Goal: Transaction & Acquisition: Purchase product/service

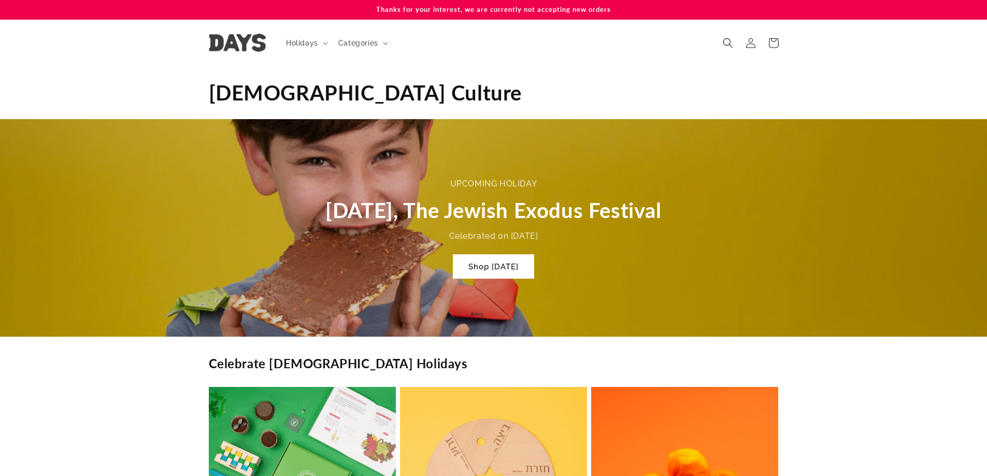
scroll to position [0, 1973]
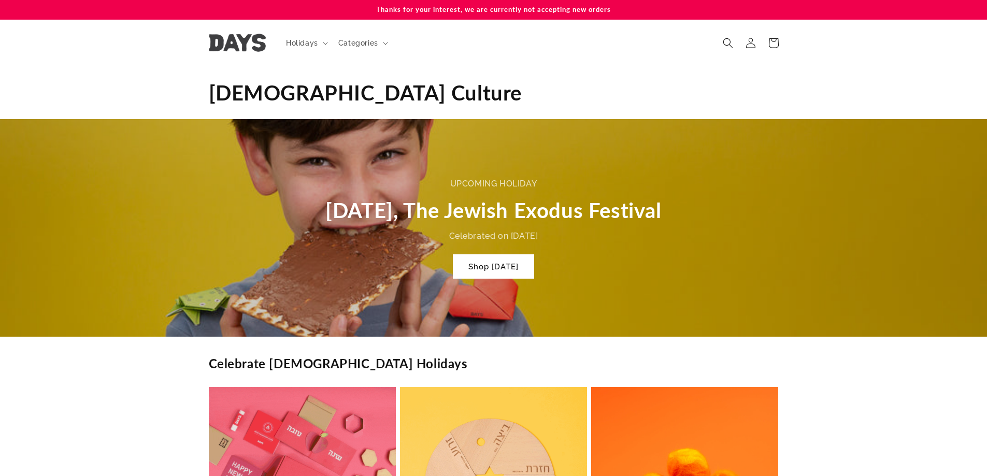
click at [240, 42] on img at bounding box center [237, 43] width 57 height 18
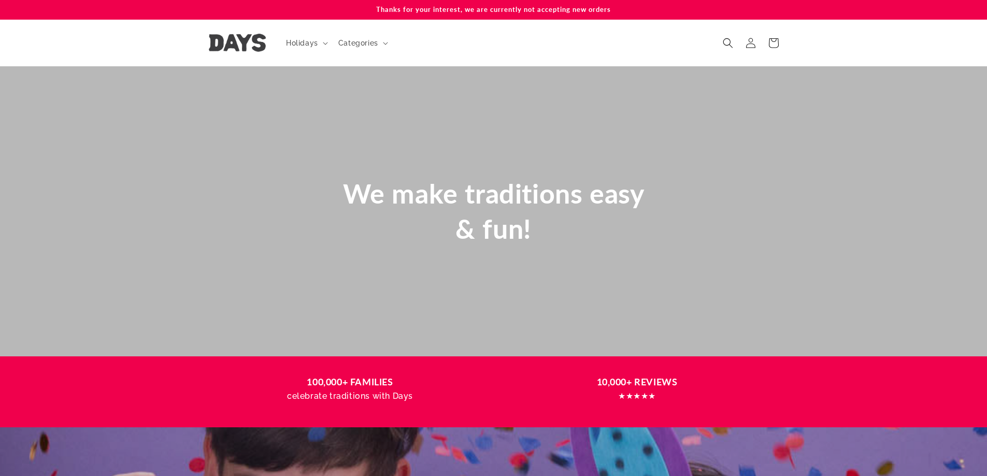
click at [315, 44] on span "Holidays" at bounding box center [302, 42] width 32 height 9
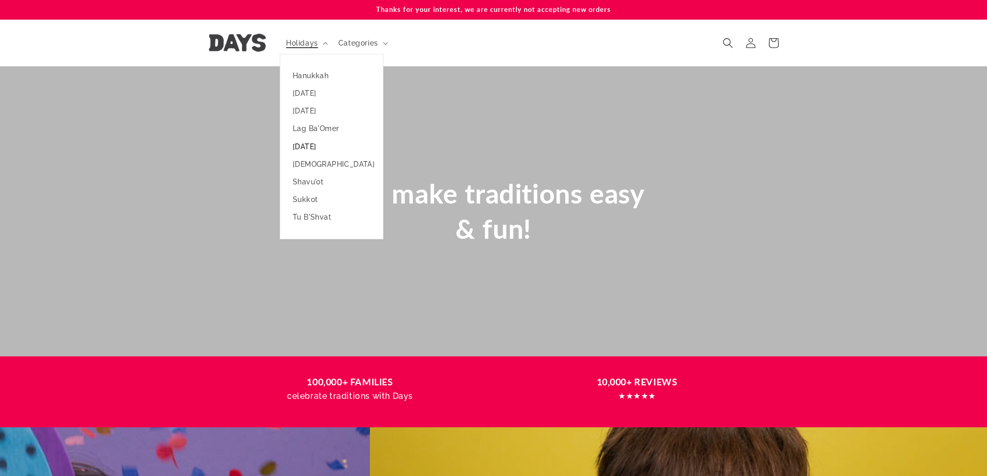
click at [302, 145] on link "[DATE]" at bounding box center [331, 147] width 103 height 18
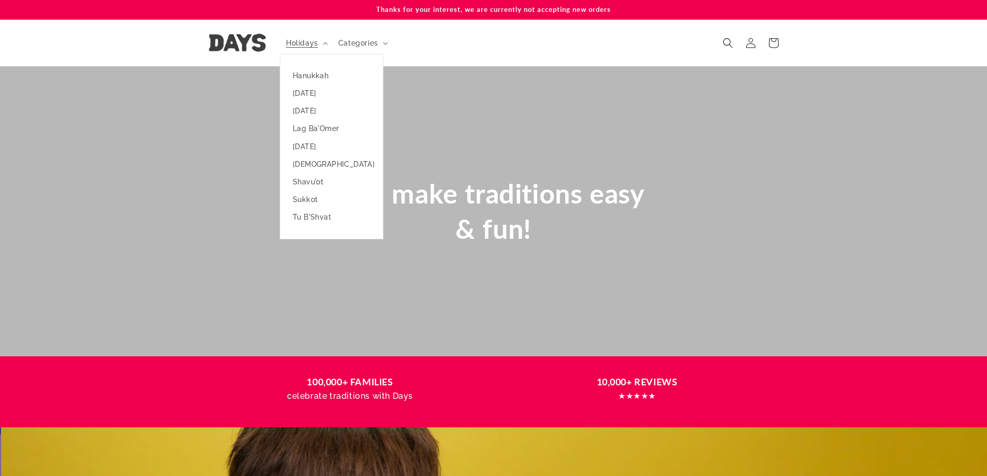
scroll to position [0, 987]
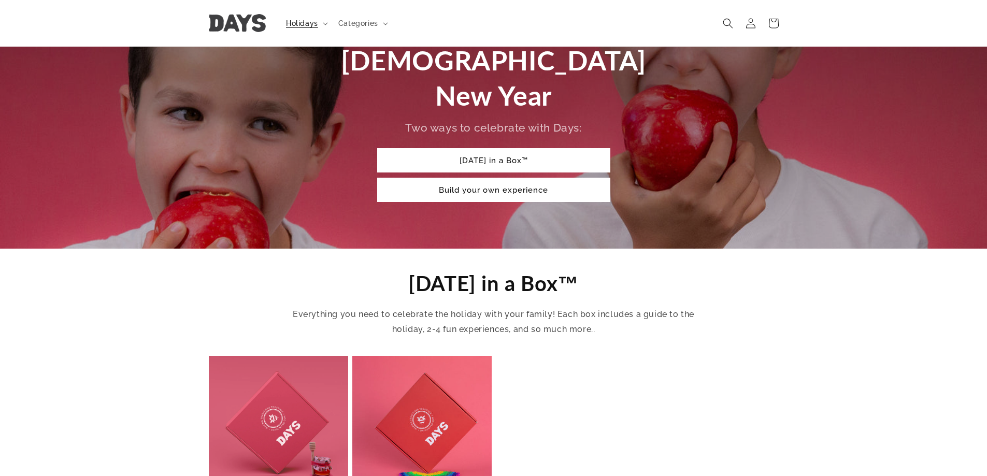
scroll to position [104, 0]
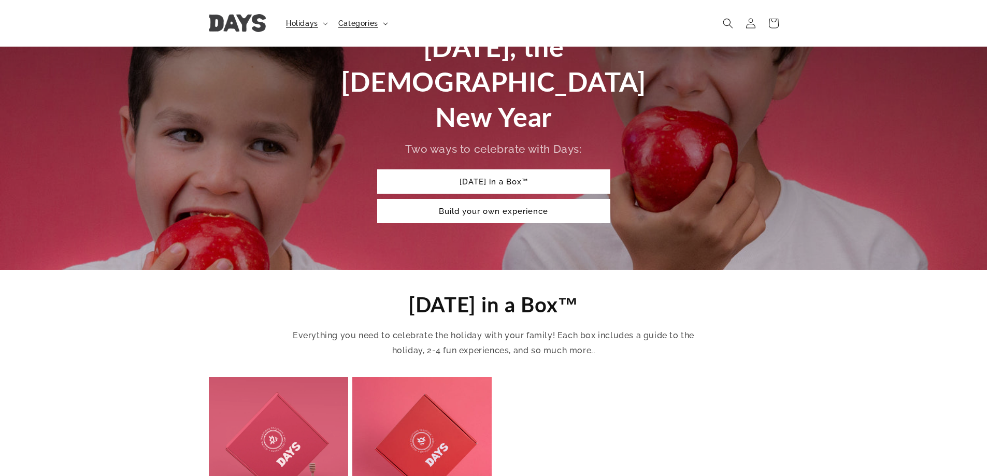
click at [373, 26] on span "Categories" at bounding box center [358, 23] width 40 height 9
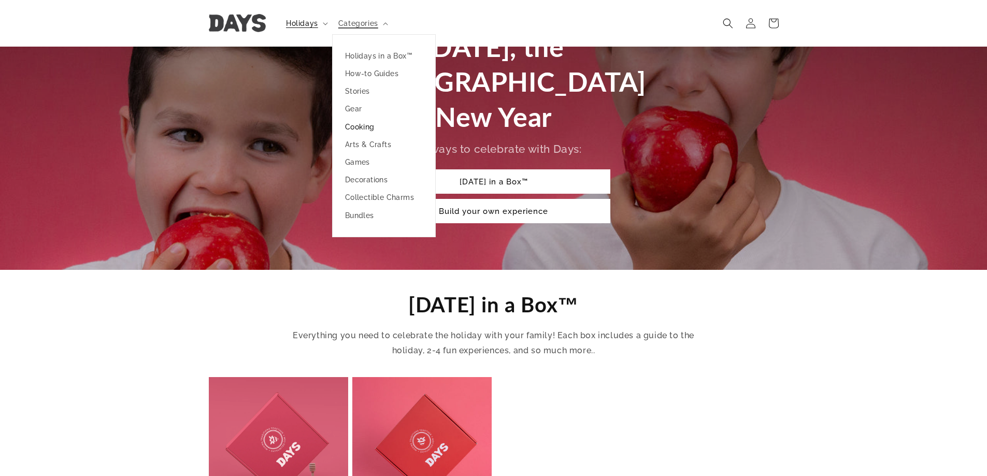
click at [352, 121] on link "Cooking" at bounding box center [383, 127] width 103 height 18
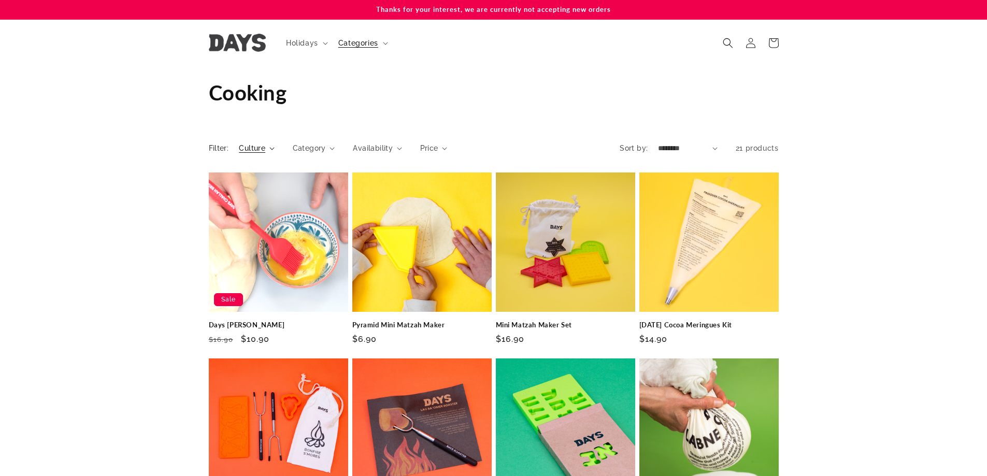
click at [254, 148] on span "Culture" at bounding box center [252, 148] width 26 height 11
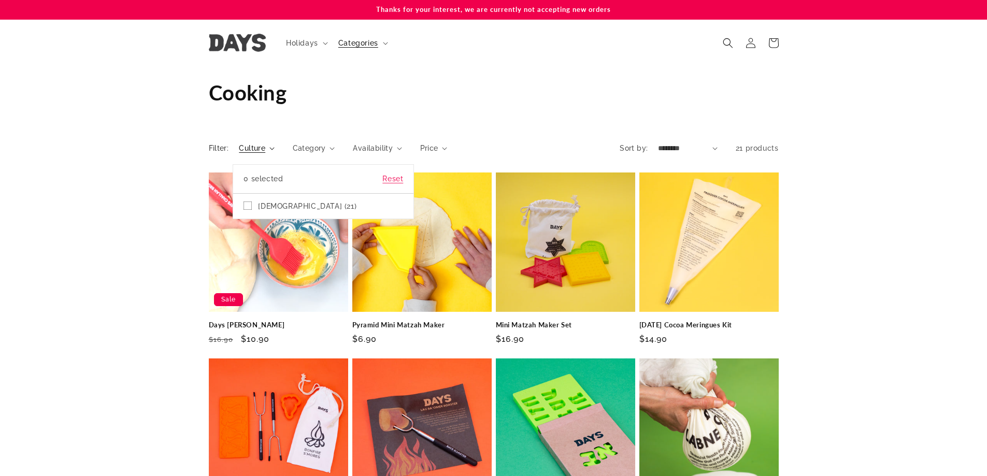
click at [254, 148] on summary "Culture" at bounding box center [256, 148] width 35 height 11
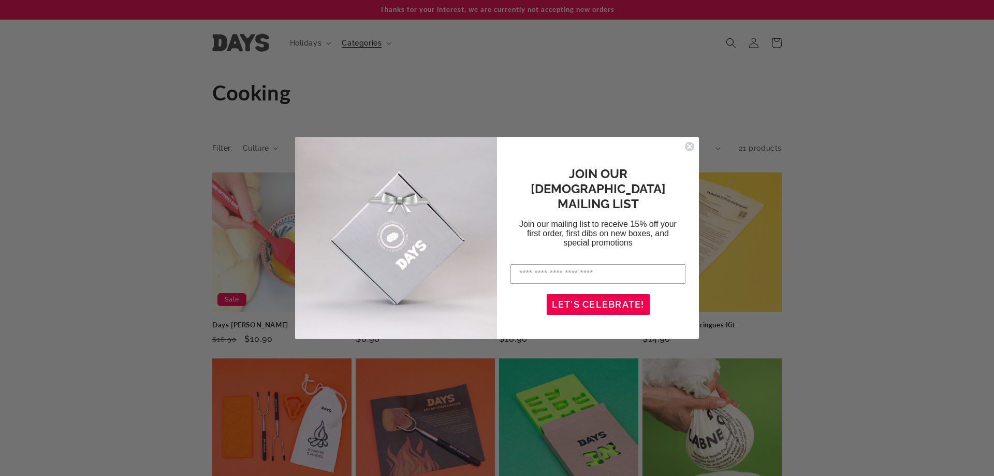
click at [692, 145] on circle "Close dialog" at bounding box center [690, 146] width 10 height 10
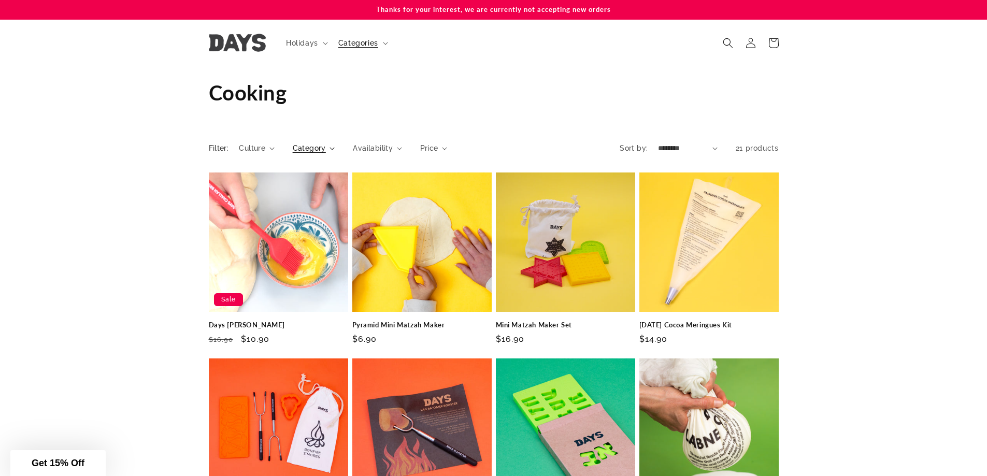
click at [314, 144] on span "Category" at bounding box center [309, 148] width 33 height 11
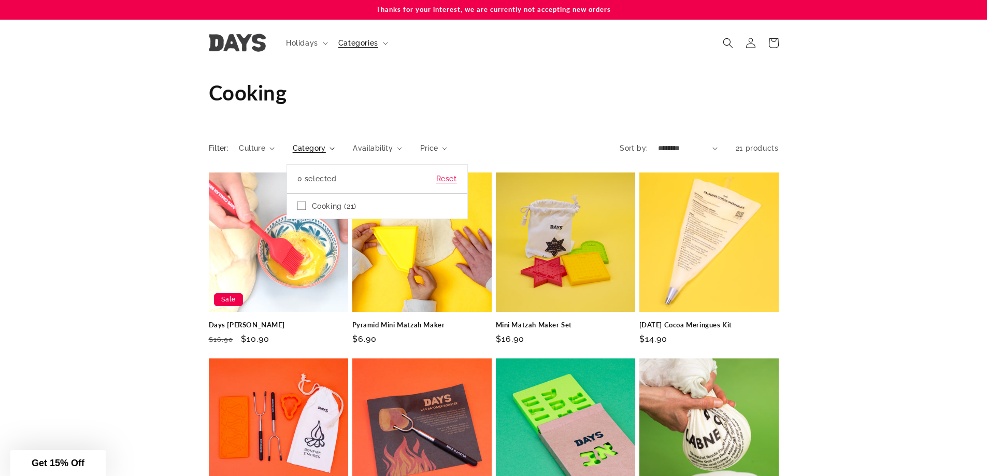
click at [335, 149] on summary "Category" at bounding box center [314, 148] width 42 height 11
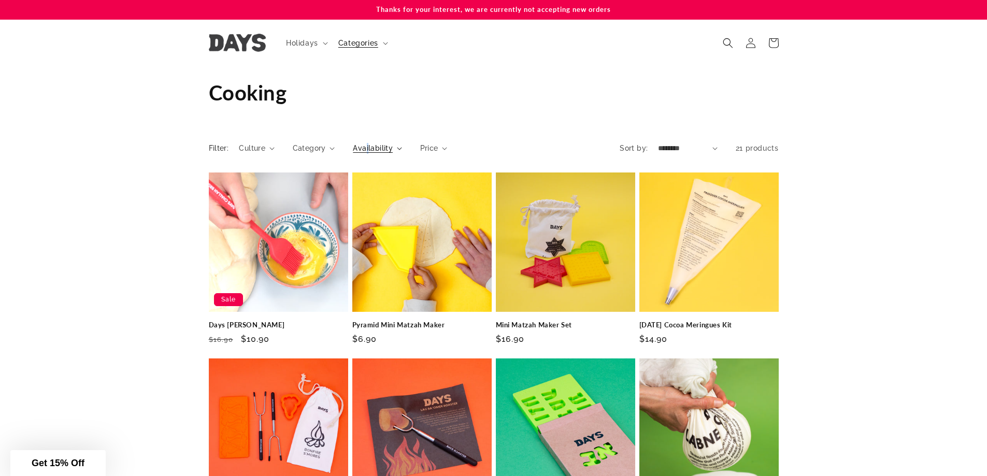
click at [367, 149] on span "Availability" at bounding box center [373, 148] width 40 height 11
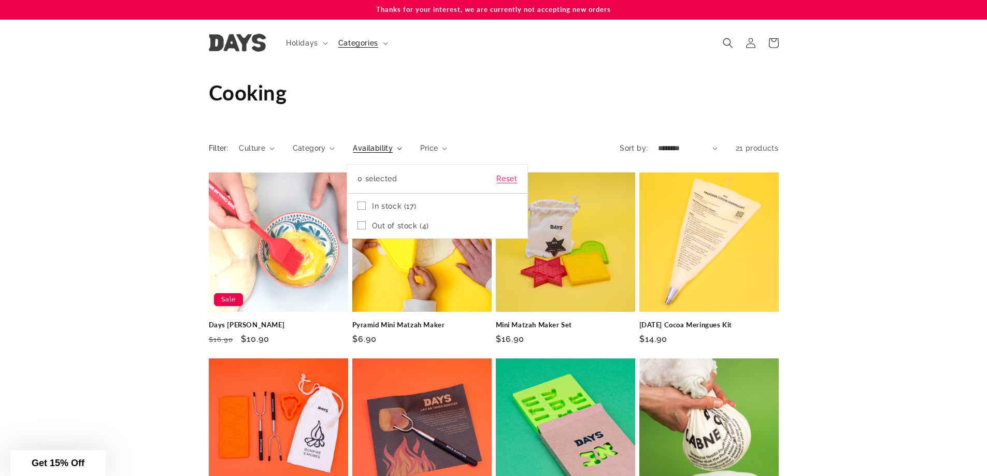
click at [401, 146] on summary "Availability" at bounding box center [377, 148] width 49 height 11
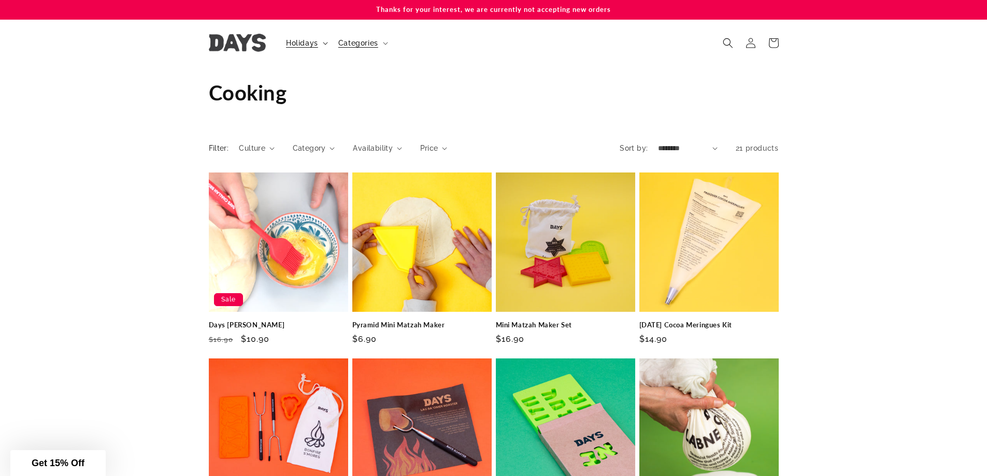
click at [307, 47] on span "Holidays" at bounding box center [302, 42] width 32 height 9
click at [240, 45] on img at bounding box center [237, 43] width 57 height 18
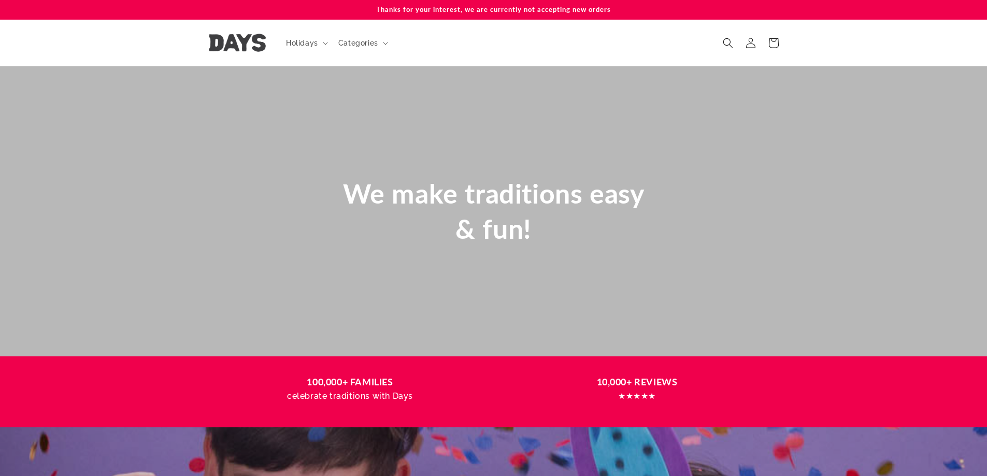
click at [362, 42] on span "Categories" at bounding box center [358, 42] width 40 height 9
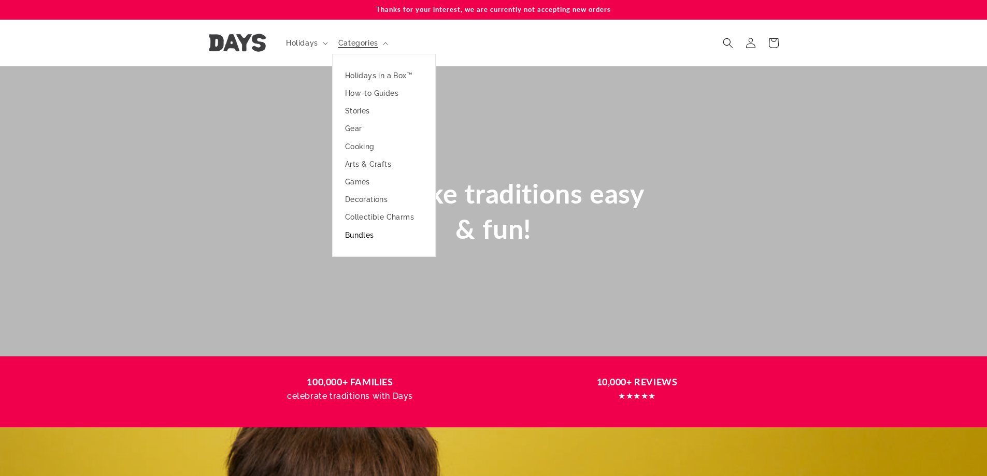
scroll to position [0, 987]
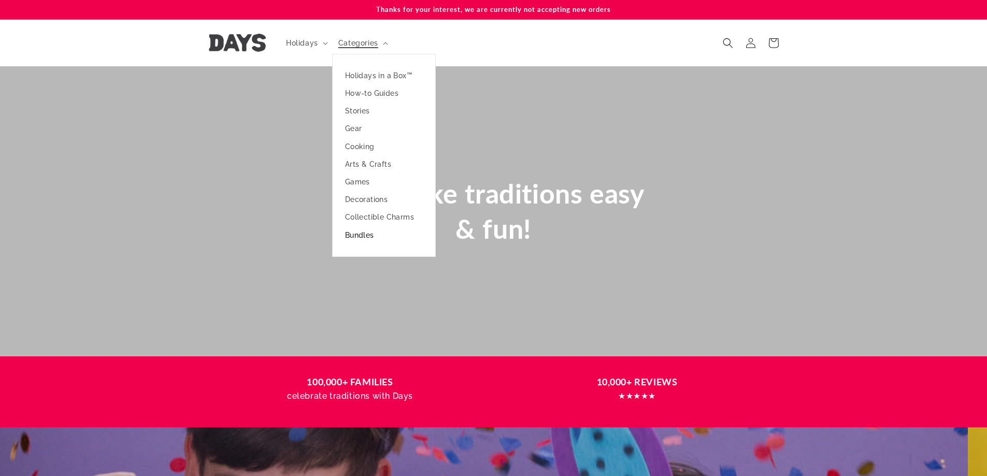
click at [366, 235] on link "Bundles" at bounding box center [383, 235] width 103 height 18
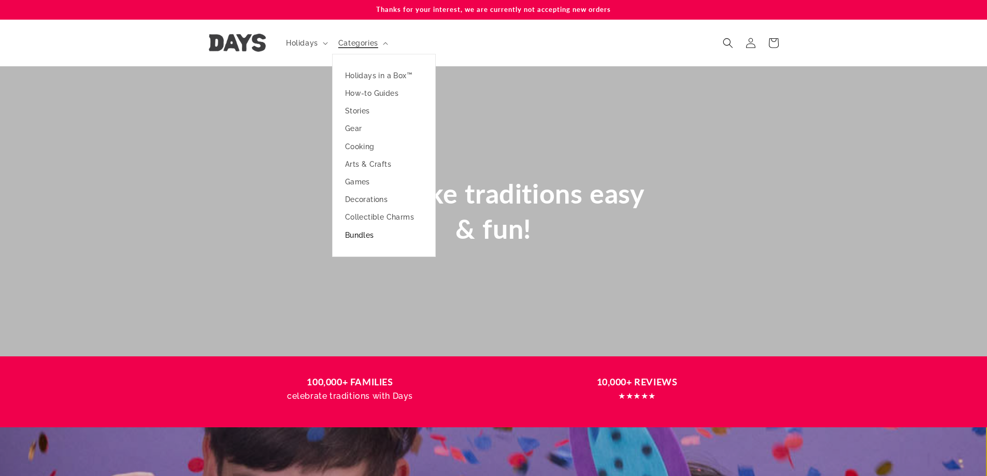
scroll to position [0, 0]
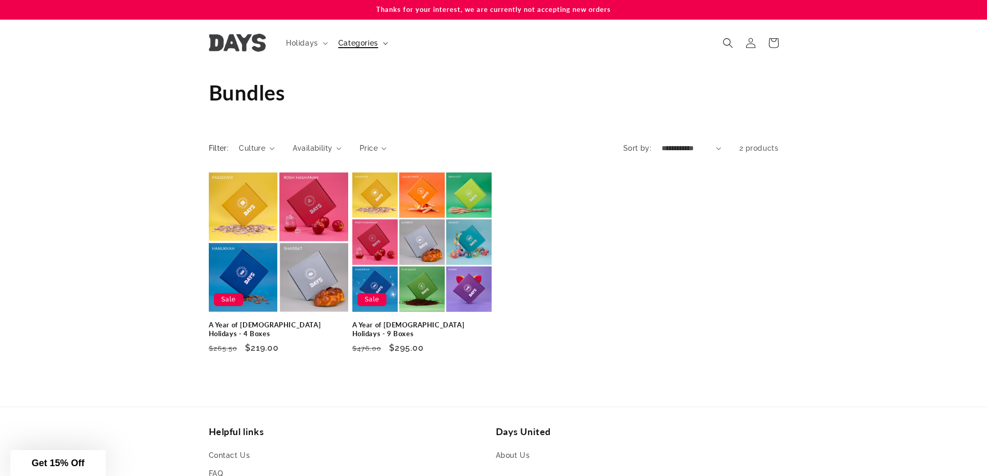
click at [357, 40] on span "Categories" at bounding box center [358, 42] width 40 height 9
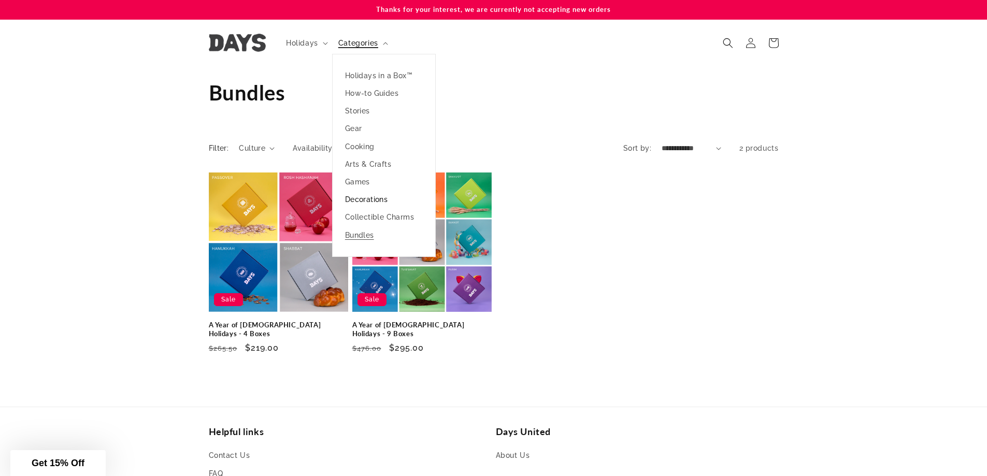
click at [357, 200] on link "Decorations" at bounding box center [383, 200] width 103 height 18
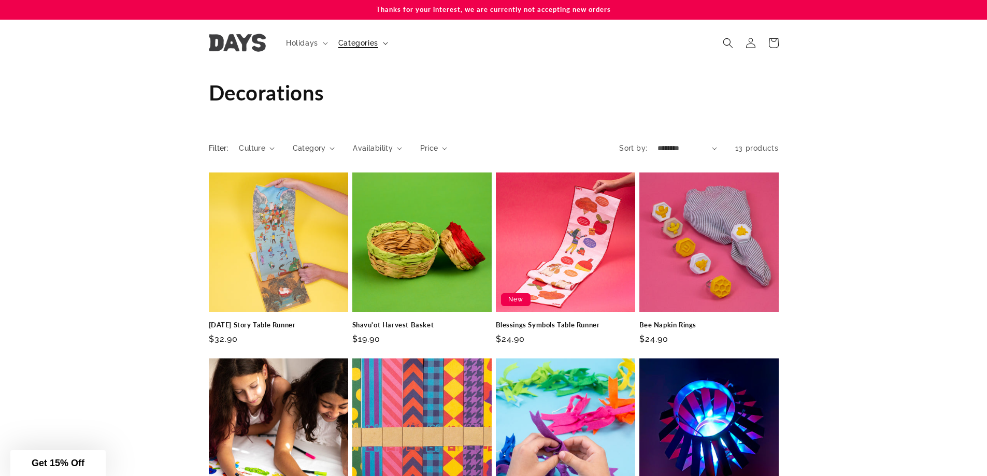
click at [362, 41] on span "Categories" at bounding box center [358, 42] width 40 height 9
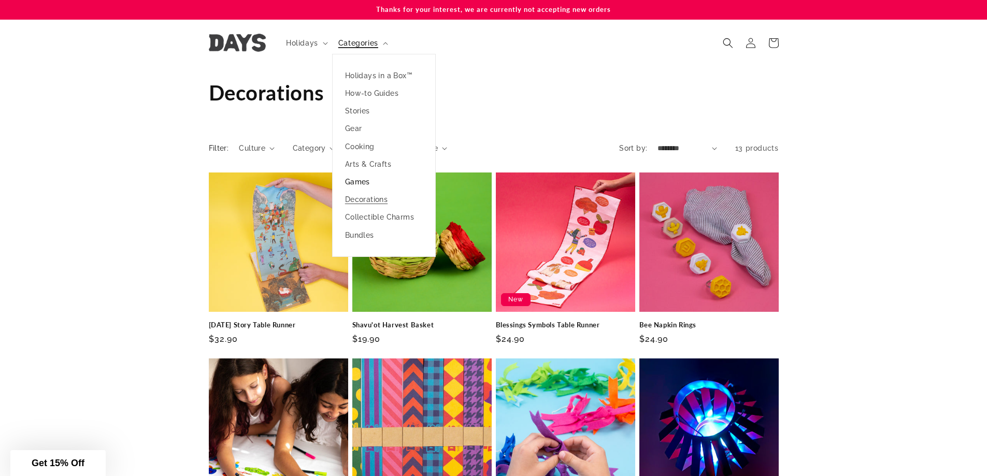
click at [349, 178] on link "Games" at bounding box center [383, 182] width 103 height 18
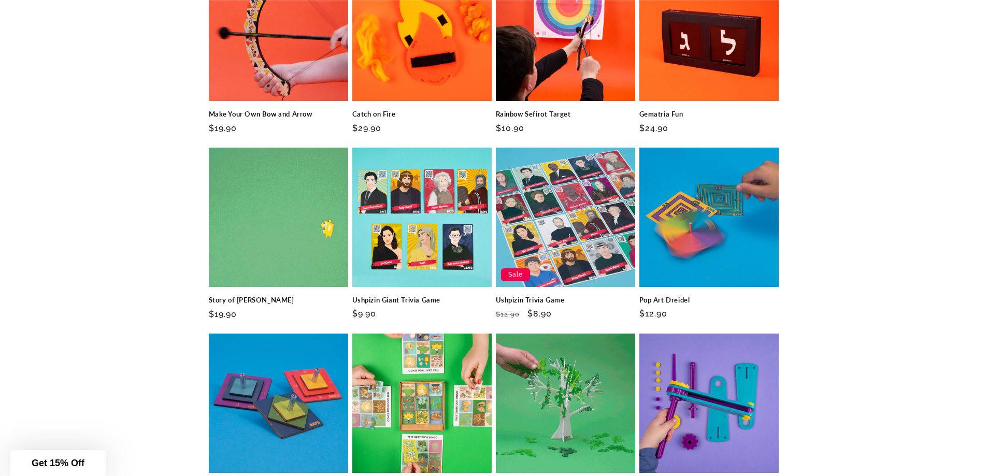
scroll to position [518, 0]
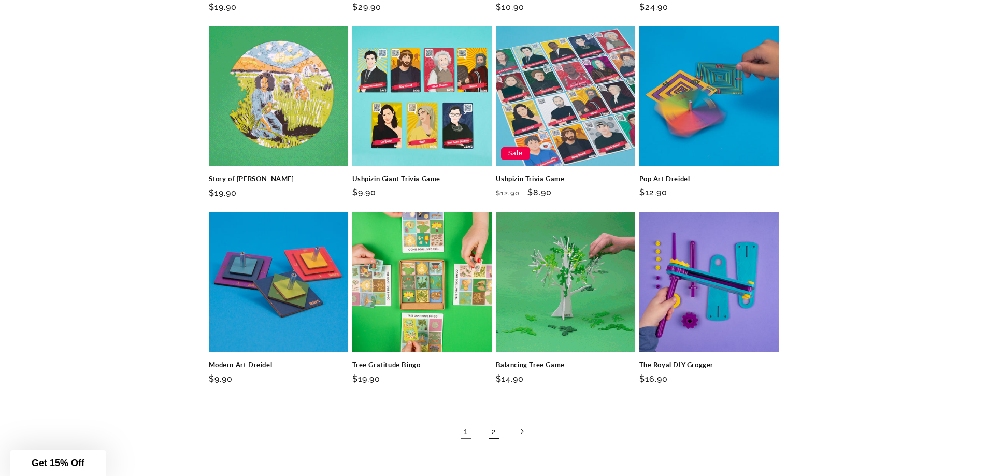
click at [493, 434] on link "2" at bounding box center [493, 431] width 23 height 23
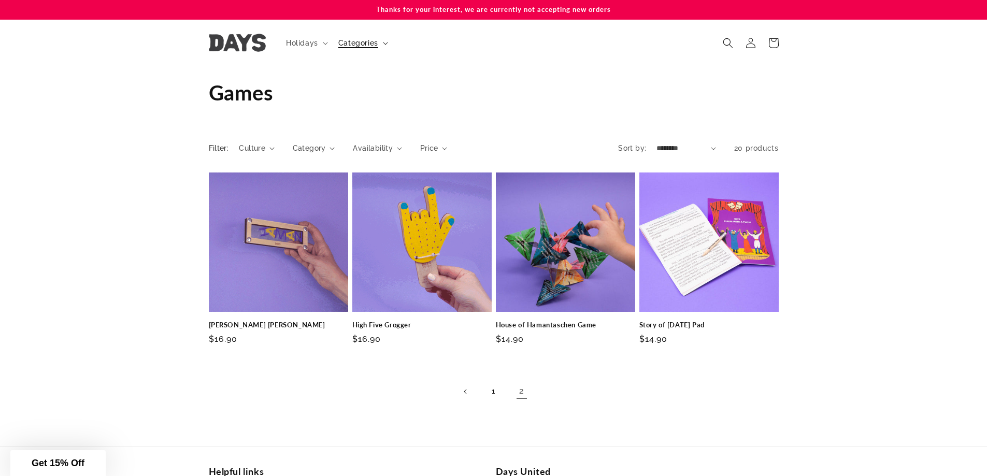
click at [352, 41] on span "Categories" at bounding box center [358, 42] width 40 height 9
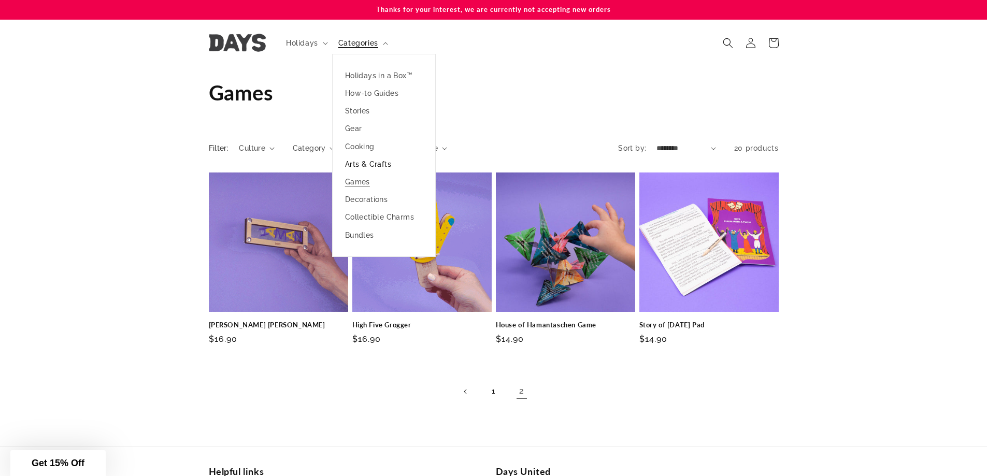
click at [359, 163] on link "Arts & Crafts" at bounding box center [383, 164] width 103 height 18
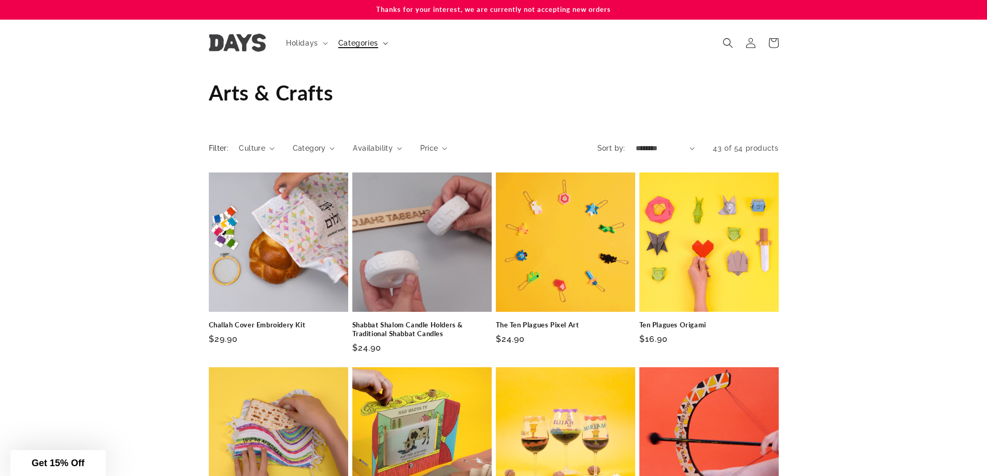
click at [364, 46] on span "Categories" at bounding box center [358, 42] width 40 height 9
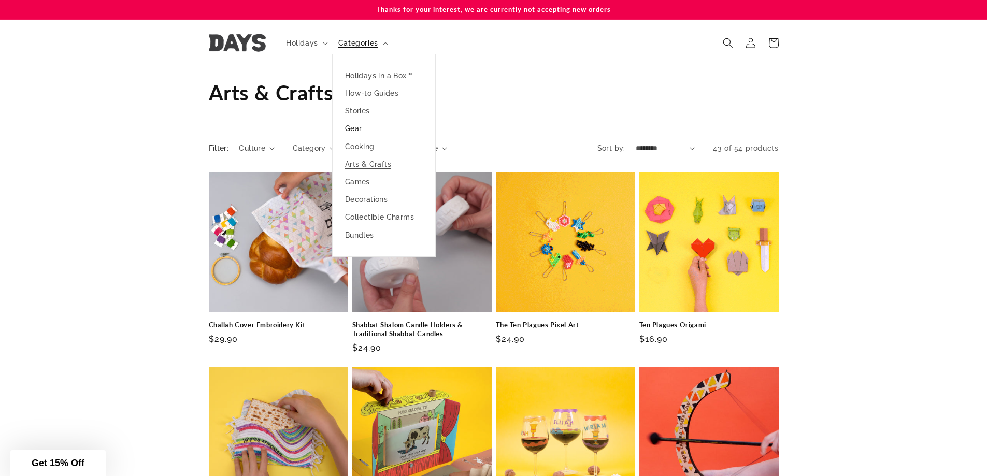
click at [354, 129] on link "Gear" at bounding box center [383, 129] width 103 height 18
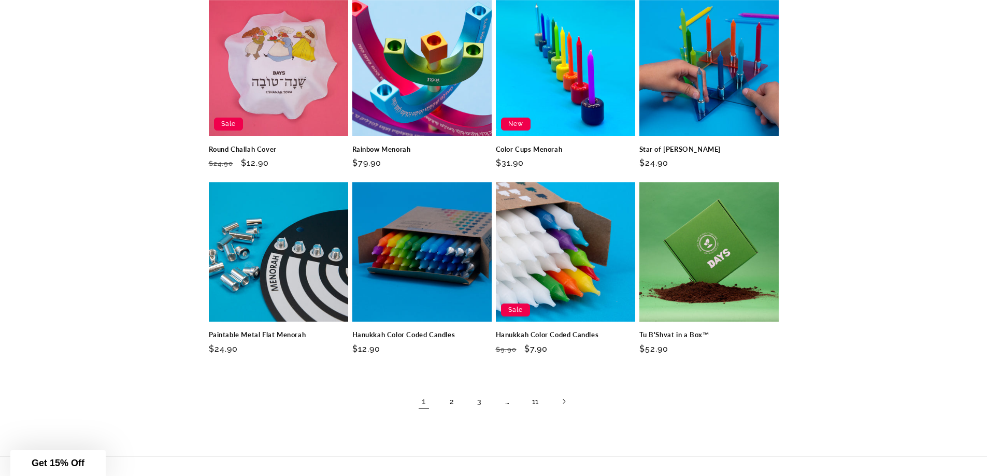
scroll to position [570, 0]
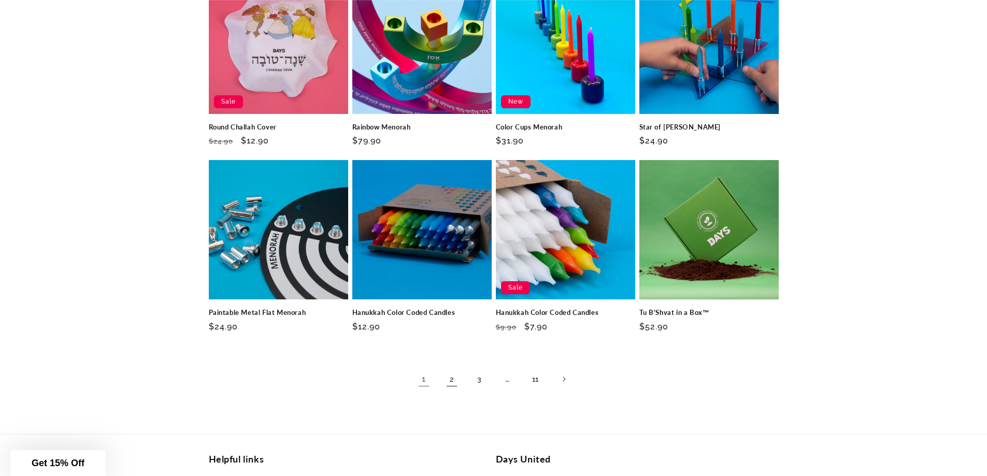
click at [453, 379] on link "2" at bounding box center [451, 379] width 23 height 23
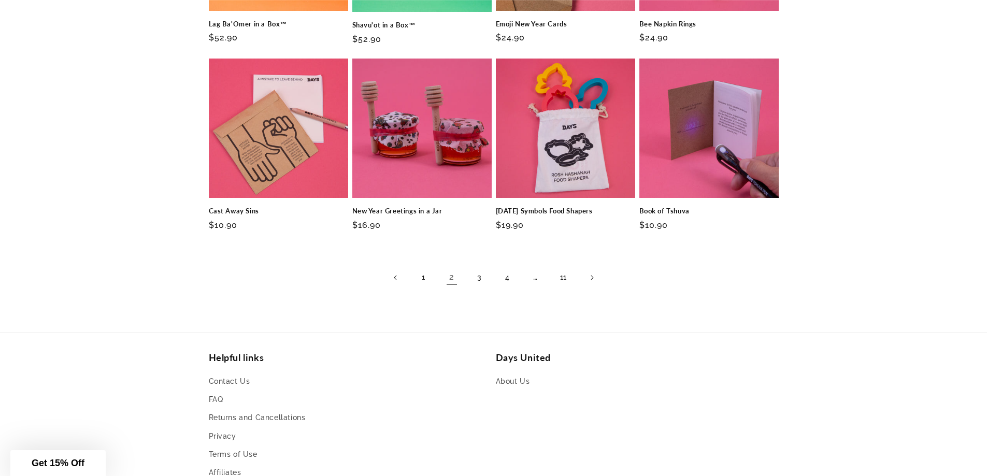
scroll to position [673, 0]
click at [480, 269] on link "3" at bounding box center [479, 277] width 23 height 23
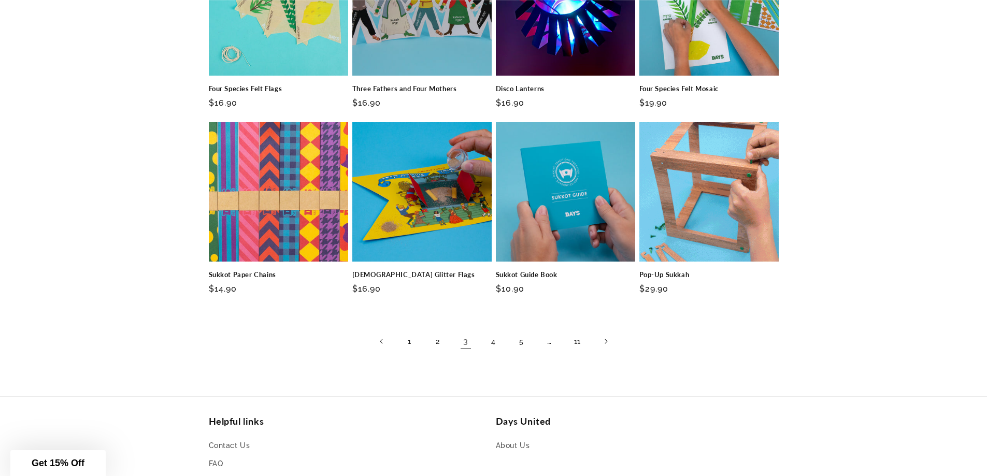
scroll to position [621, 0]
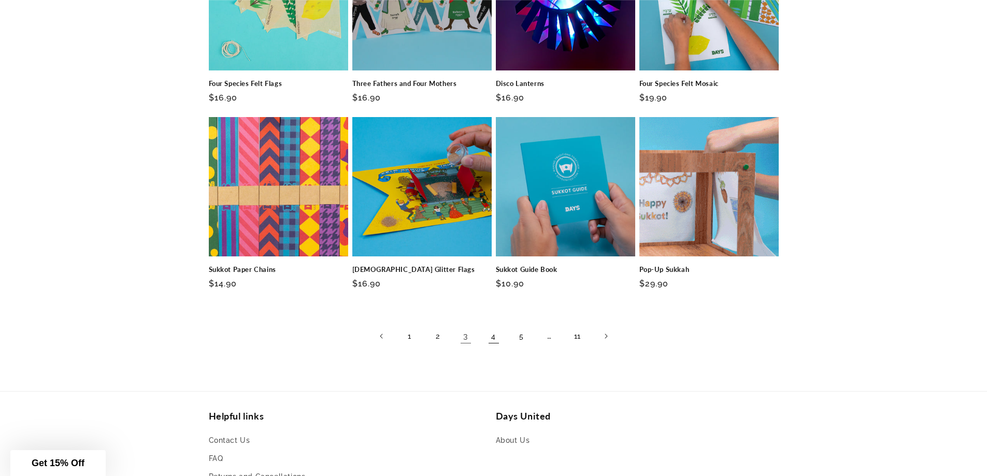
click at [495, 328] on link "4" at bounding box center [493, 336] width 23 height 23
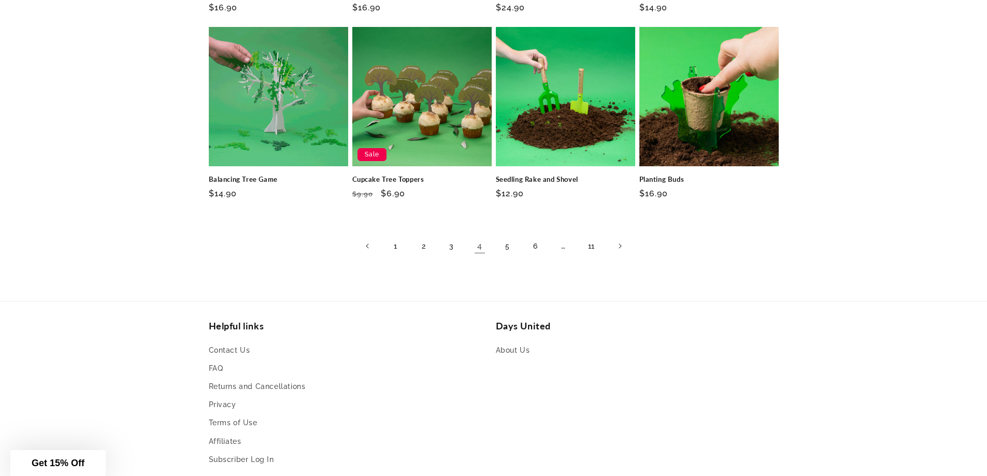
scroll to position [725, 0]
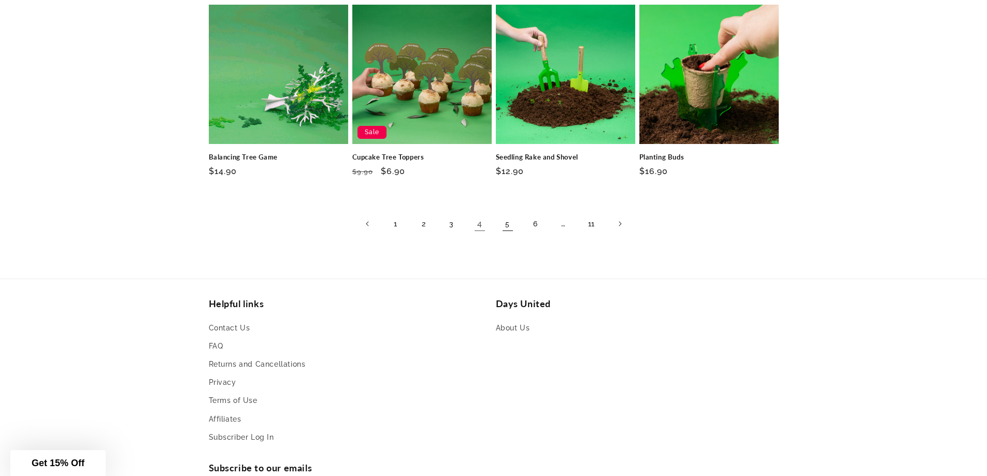
click at [502, 223] on link "5" at bounding box center [507, 223] width 23 height 23
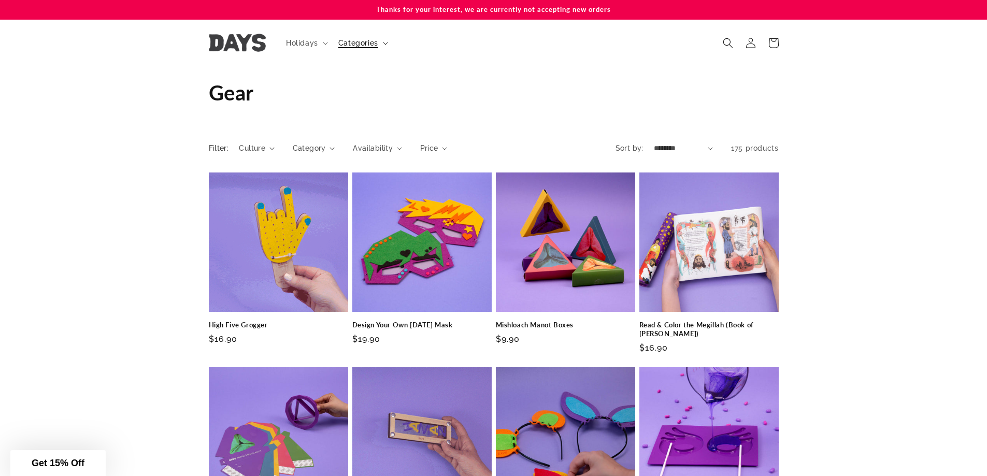
click at [378, 45] on span "Categories" at bounding box center [358, 42] width 40 height 9
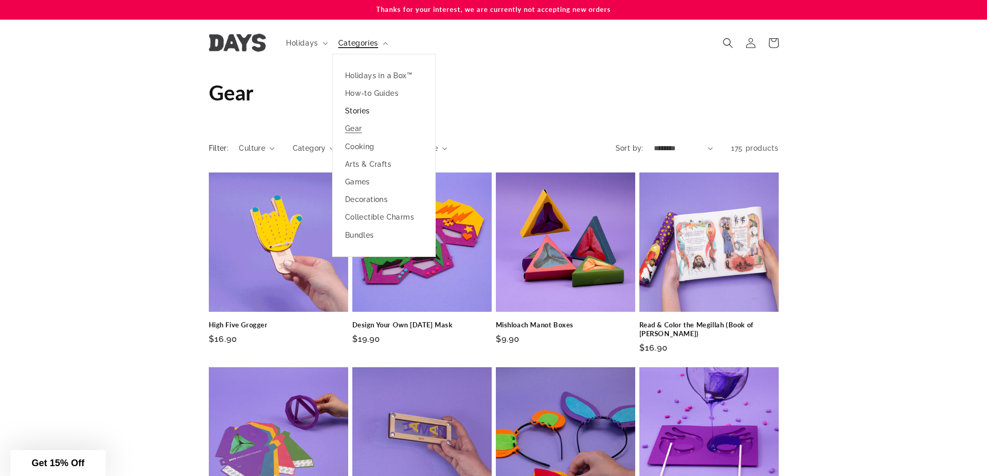
click at [362, 107] on link "Stories" at bounding box center [383, 111] width 103 height 18
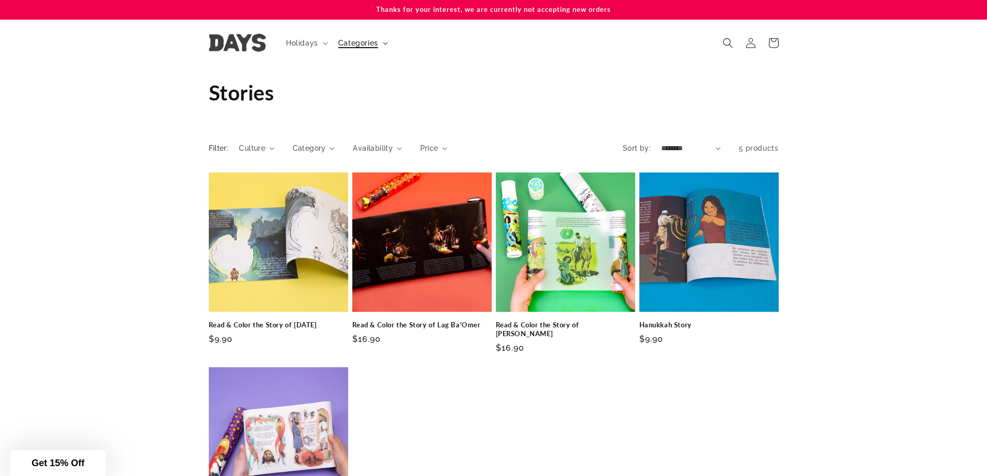
click at [363, 42] on span "Categories" at bounding box center [358, 42] width 40 height 9
click at [721, 45] on span "Search" at bounding box center [727, 43] width 23 height 23
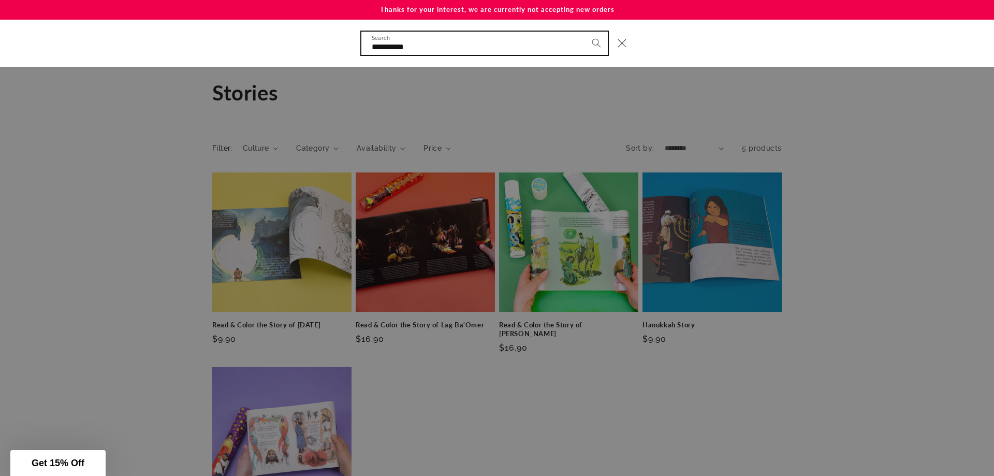
type input "**********"
click at [585, 32] on button "Search" at bounding box center [596, 43] width 23 height 23
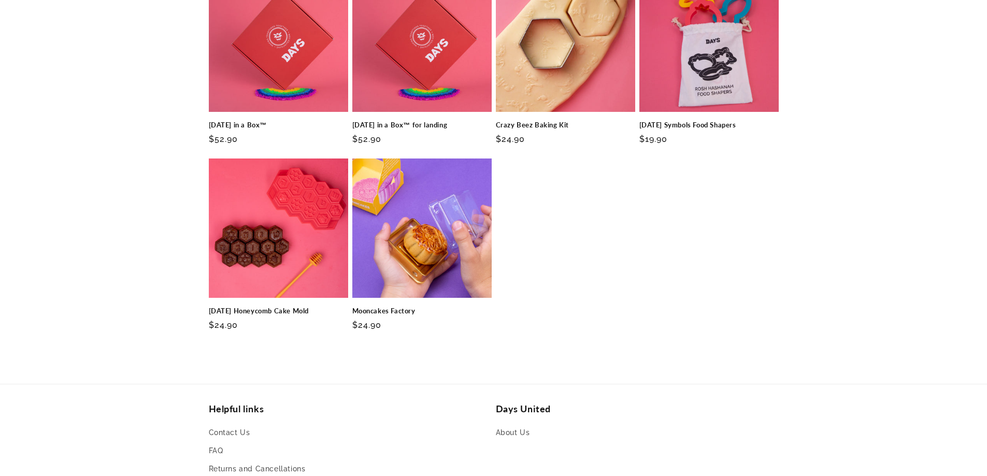
scroll to position [259, 0]
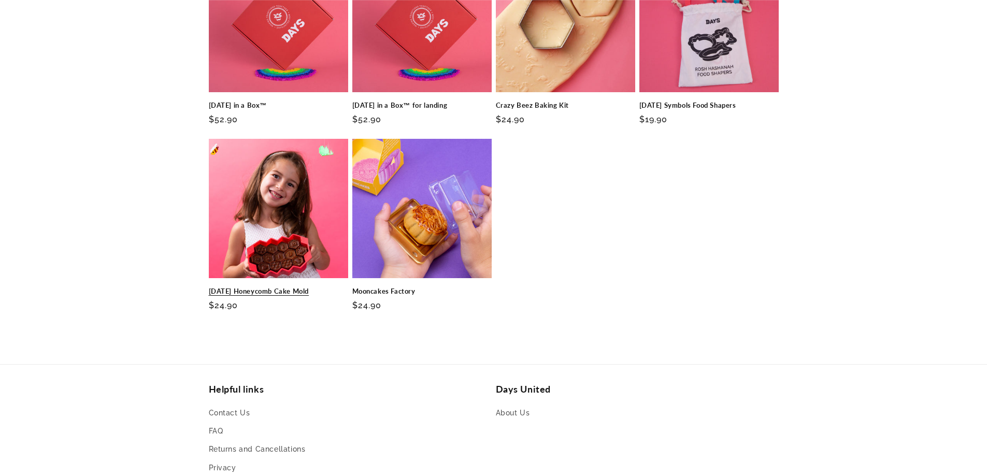
click at [279, 287] on link "[DATE] Honeycomb Cake Mold" at bounding box center [278, 291] width 139 height 9
